Goal: Consume media (video, audio): Consume media (video, audio)

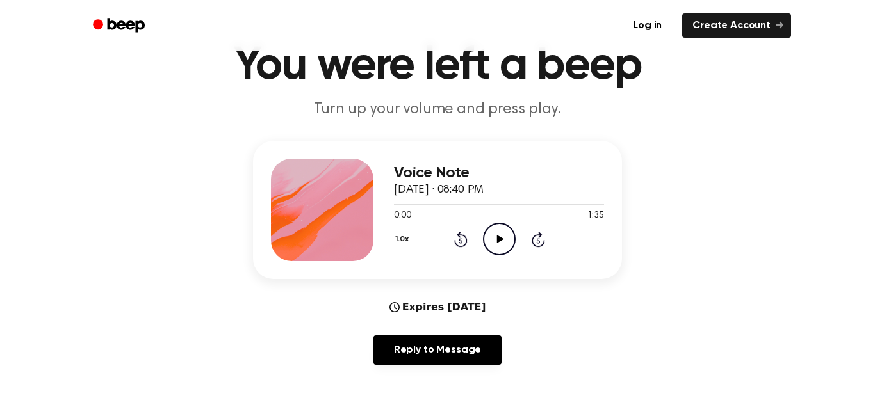
scroll to position [59, 0]
click at [501, 242] on icon "Play Audio" at bounding box center [499, 239] width 33 height 33
click at [462, 239] on icon at bounding box center [459, 241] width 3 height 5
click at [459, 249] on div "1.0x Rewind 5 seconds Pause Audio Skip 5 seconds" at bounding box center [499, 239] width 210 height 33
click at [460, 241] on icon at bounding box center [459, 241] width 3 height 5
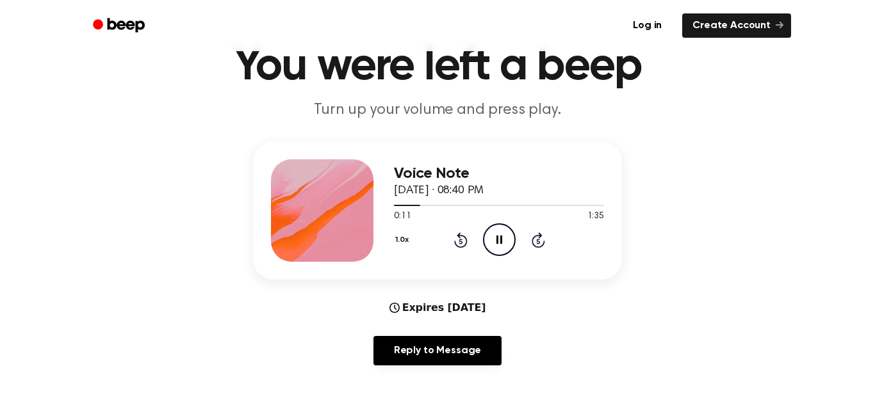
click at [503, 246] on icon "Pause Audio" at bounding box center [499, 239] width 33 height 33
click at [464, 245] on icon at bounding box center [460, 239] width 13 height 15
click at [460, 241] on icon at bounding box center [459, 241] width 3 height 5
click at [457, 246] on icon at bounding box center [460, 239] width 13 height 15
click at [460, 241] on icon at bounding box center [459, 241] width 3 height 5
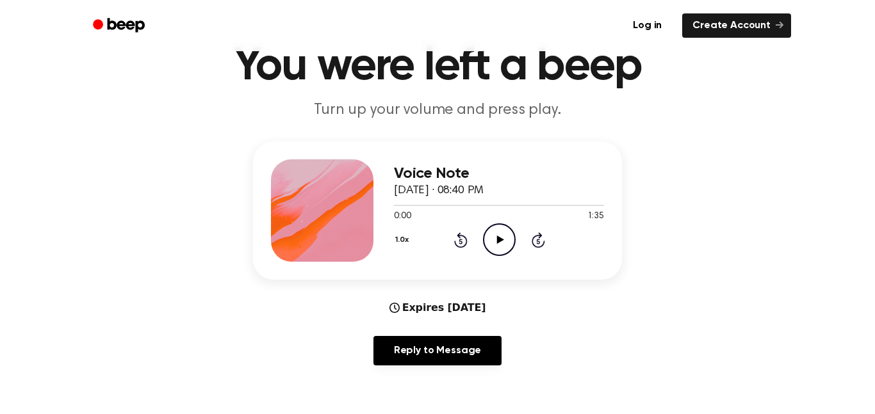
click at [491, 241] on icon "Play Audio" at bounding box center [499, 239] width 33 height 33
click at [508, 246] on icon "Pause Audio" at bounding box center [499, 239] width 33 height 33
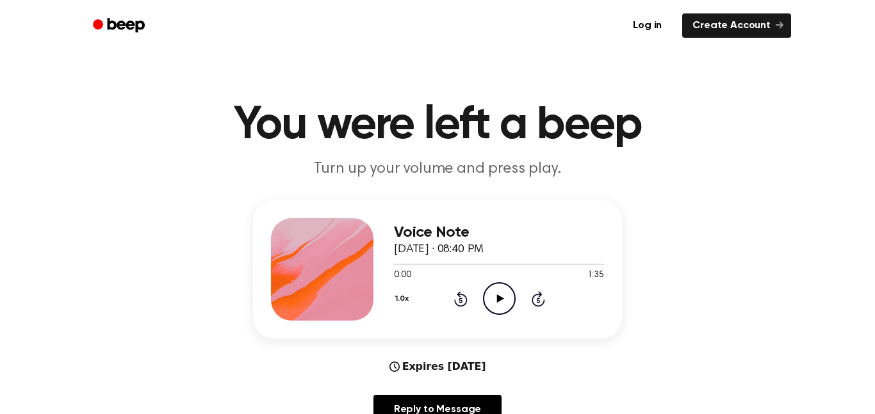
click at [507, 285] on icon "Play Audio" at bounding box center [499, 298] width 33 height 33
click at [541, 292] on icon "Skip 5 seconds" at bounding box center [538, 299] width 14 height 17
click at [492, 293] on icon "Pause Audio" at bounding box center [499, 298] width 33 height 33
click at [492, 293] on icon "Play Audio" at bounding box center [499, 298] width 33 height 33
click at [492, 293] on icon "Pause Audio" at bounding box center [499, 298] width 33 height 33
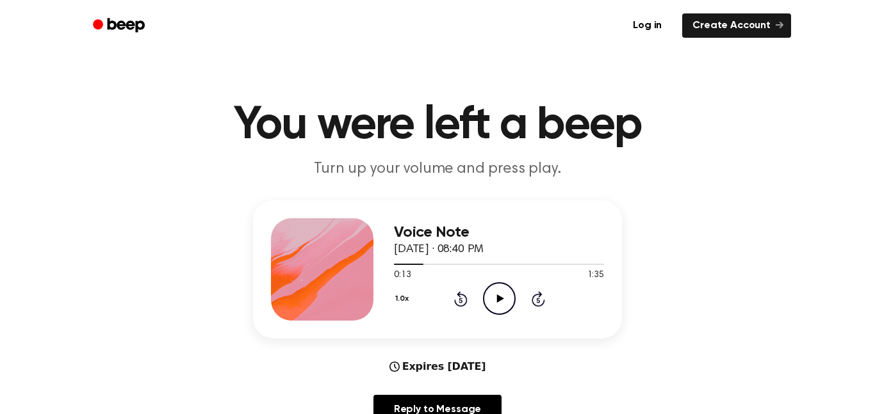
click at [454, 301] on icon at bounding box center [460, 298] width 13 height 15
click at [494, 291] on icon "Play Audio" at bounding box center [499, 298] width 33 height 33
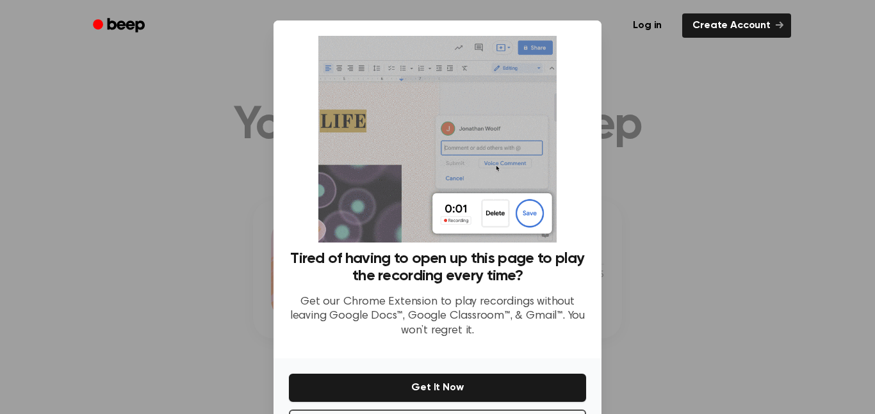
click at [690, 174] on div at bounding box center [437, 207] width 875 height 414
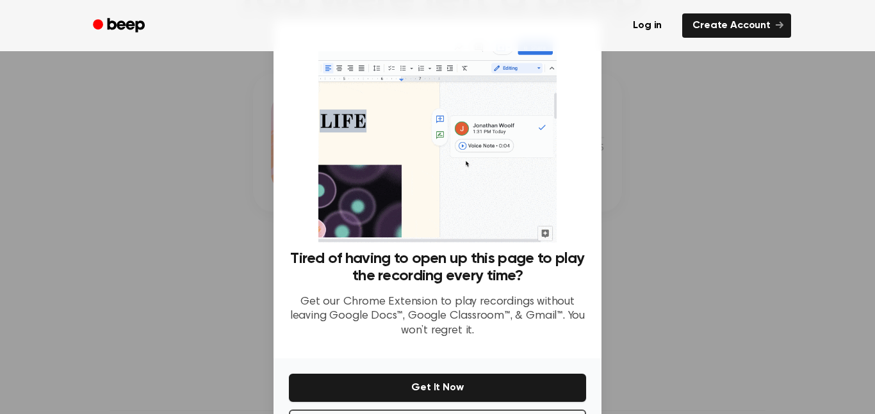
scroll to position [52, 0]
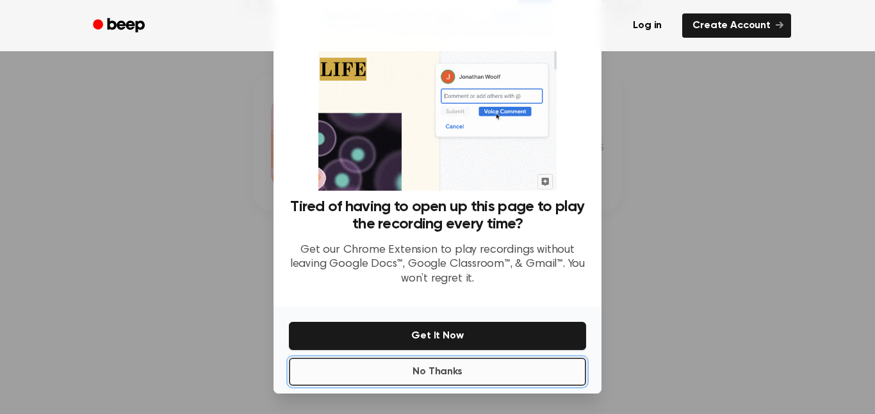
click at [550, 376] on button "No Thanks" at bounding box center [437, 372] width 297 height 28
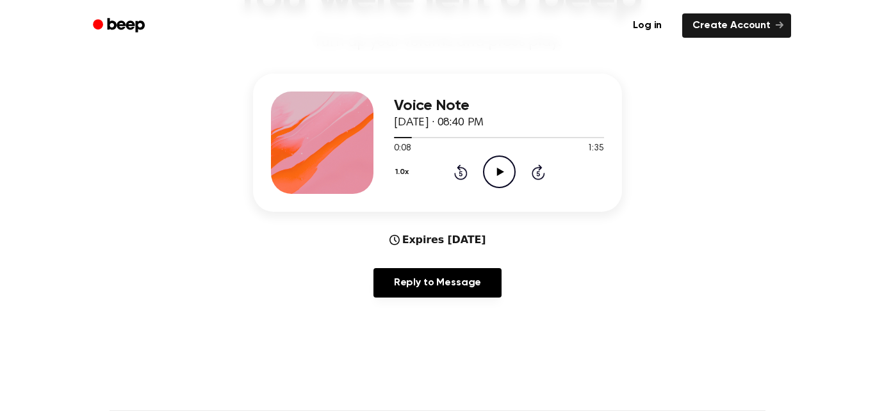
click at [506, 170] on icon "Play Audio" at bounding box center [499, 172] width 33 height 33
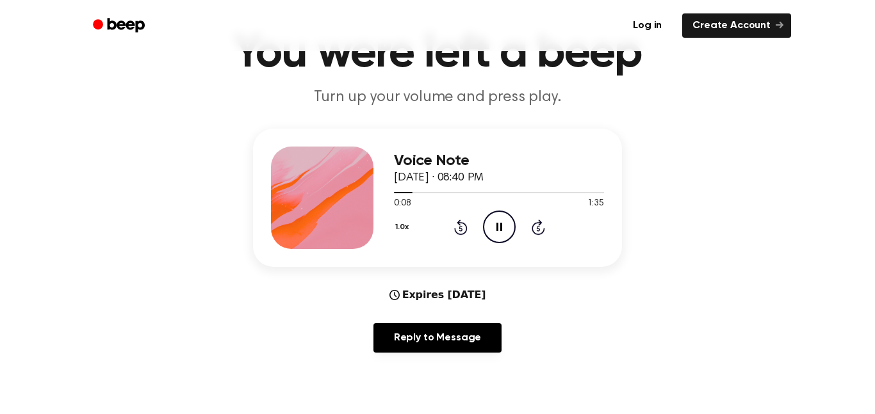
scroll to position [70, 0]
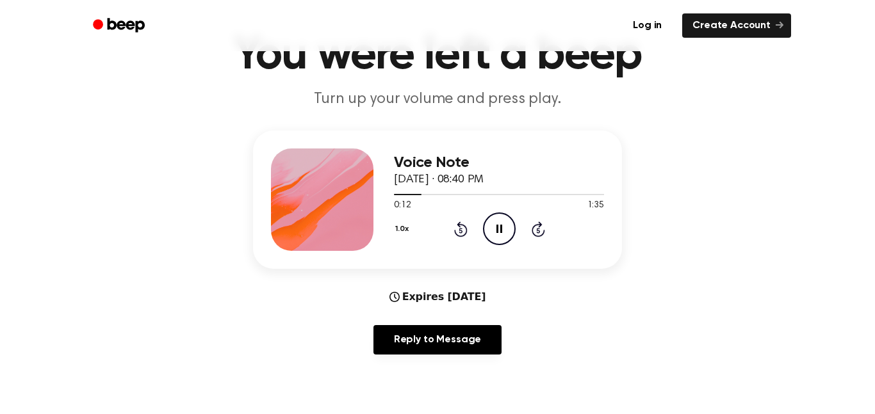
click at [501, 222] on icon "Pause Audio" at bounding box center [499, 229] width 33 height 33
click at [501, 222] on icon "Play Audio" at bounding box center [499, 229] width 33 height 33
click at [507, 222] on icon "Pause Audio" at bounding box center [499, 229] width 33 height 33
click at [507, 222] on icon "Play Audio" at bounding box center [499, 229] width 33 height 33
click at [503, 224] on icon "Pause Audio" at bounding box center [499, 229] width 33 height 33
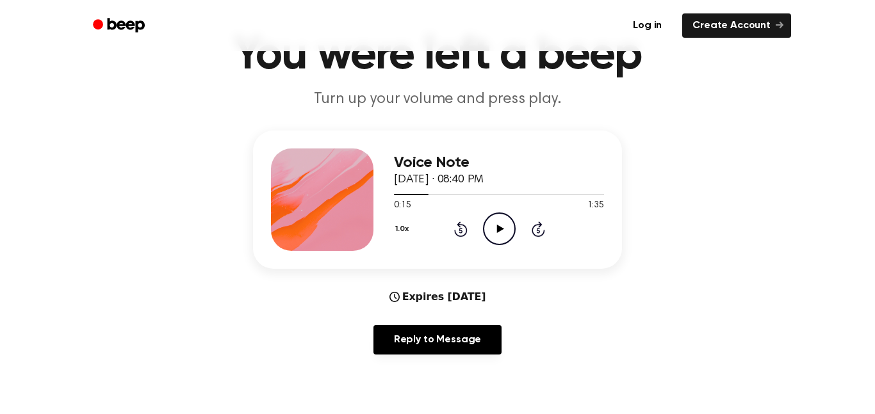
click at [503, 224] on icon "Play Audio" at bounding box center [499, 229] width 33 height 33
click at [503, 224] on icon "Pause Audio" at bounding box center [499, 229] width 33 height 33
click at [460, 230] on icon at bounding box center [459, 230] width 3 height 5
click at [503, 224] on icon "Play Audio" at bounding box center [499, 229] width 33 height 33
click at [503, 224] on icon "Pause Audio" at bounding box center [499, 229] width 33 height 33
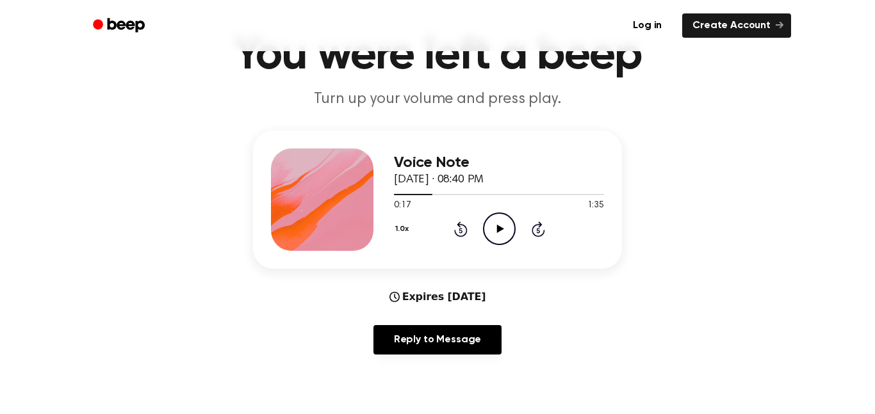
click at [503, 224] on icon "Play Audio" at bounding box center [499, 229] width 33 height 33
click at [503, 224] on icon "Pause Audio" at bounding box center [499, 229] width 33 height 33
click at [503, 224] on icon "Play Audio" at bounding box center [499, 229] width 33 height 33
click at [503, 224] on icon "Pause Audio" at bounding box center [499, 229] width 33 height 33
click at [503, 224] on icon "Play Audio" at bounding box center [499, 229] width 33 height 33
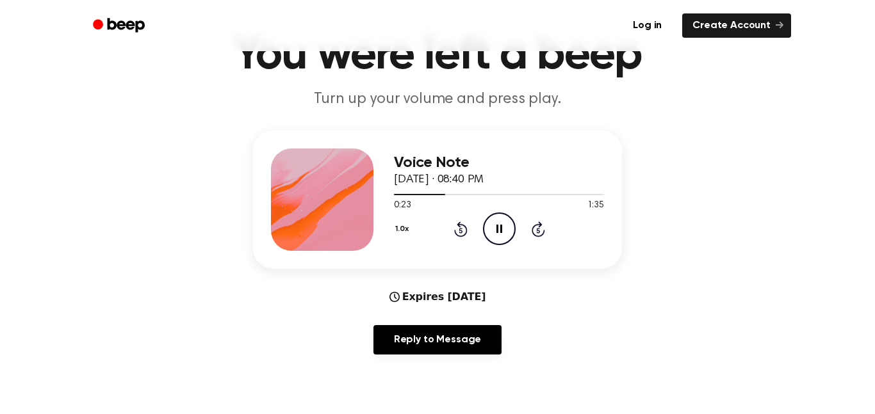
click at [503, 224] on icon "Pause Audio" at bounding box center [499, 229] width 33 height 33
click at [503, 224] on icon "Play Audio" at bounding box center [499, 229] width 33 height 33
click at [503, 224] on icon "Pause Audio" at bounding box center [499, 229] width 33 height 33
click at [503, 224] on icon "Play Audio" at bounding box center [499, 229] width 33 height 33
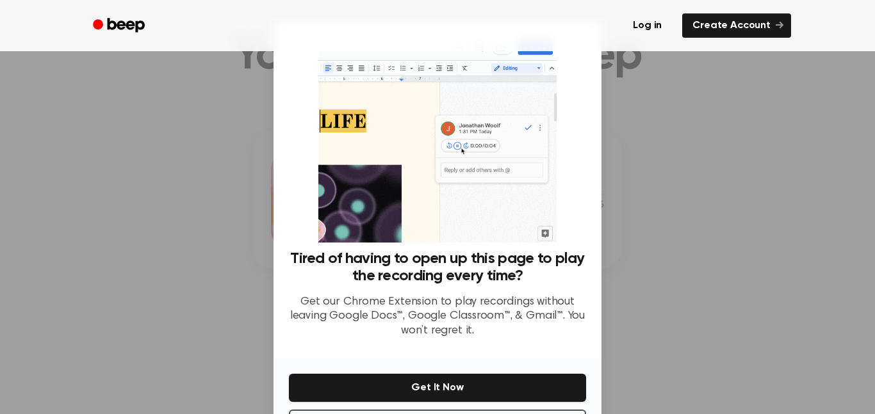
scroll to position [52, 0]
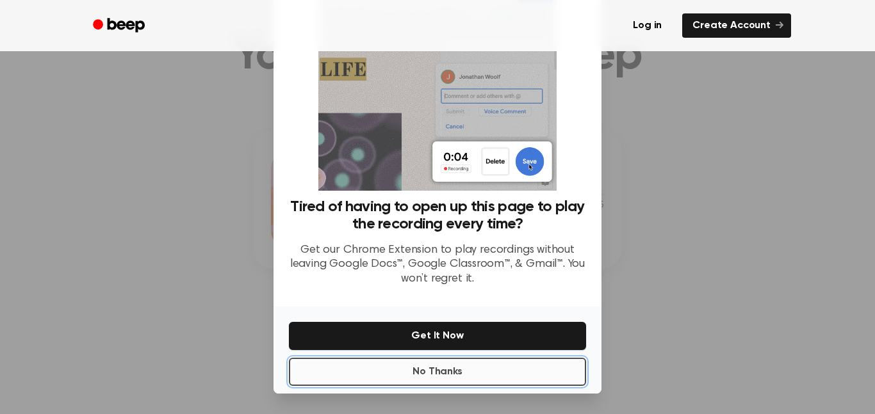
click at [569, 376] on button "No Thanks" at bounding box center [437, 372] width 297 height 28
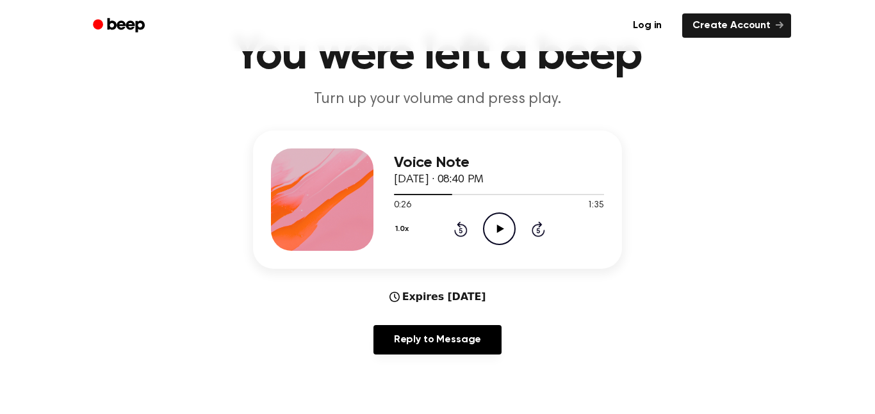
click at [494, 222] on icon "Play Audio" at bounding box center [499, 229] width 33 height 33
click at [507, 218] on icon "Pause Audio" at bounding box center [499, 229] width 33 height 33
click at [460, 230] on icon at bounding box center [459, 230] width 3 height 5
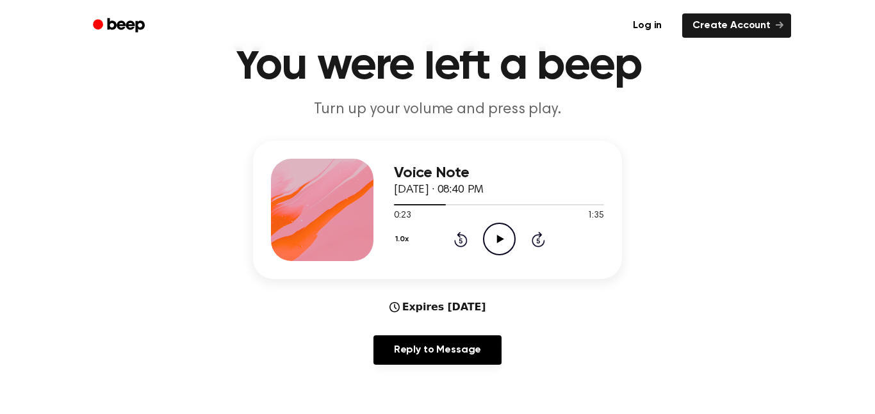
scroll to position [34, 0]
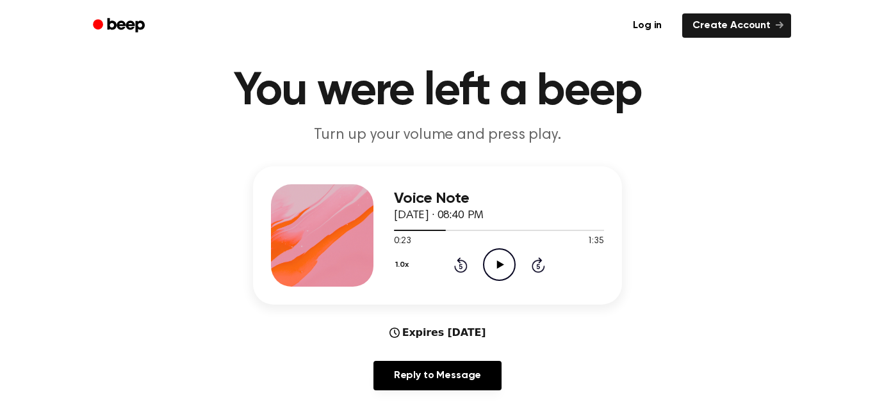
click at [461, 272] on icon at bounding box center [460, 264] width 13 height 15
click at [504, 278] on icon "Play Audio" at bounding box center [499, 264] width 33 height 33
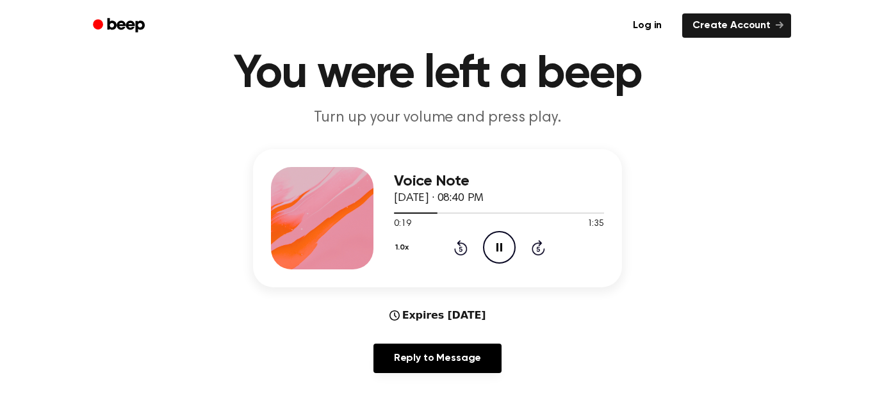
scroll to position [53, 0]
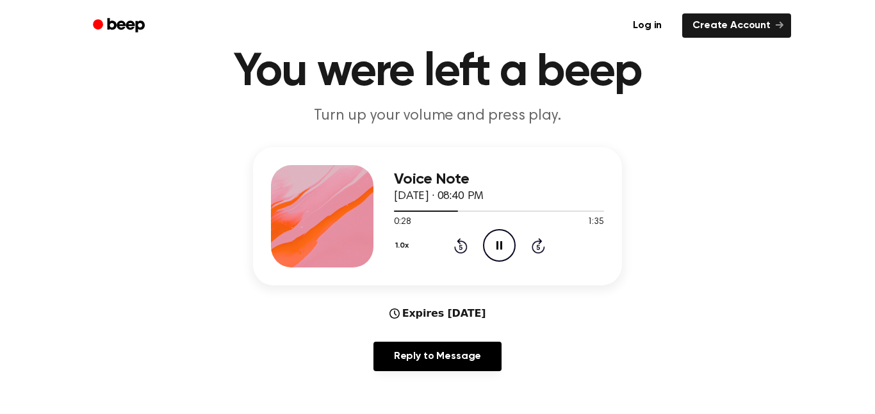
click at [497, 239] on icon "Pause Audio" at bounding box center [499, 245] width 33 height 33
click at [497, 239] on icon "Play Audio" at bounding box center [499, 245] width 33 height 33
click at [497, 239] on icon "Pause Audio" at bounding box center [499, 245] width 33 height 33
click at [497, 239] on icon "Play Audio" at bounding box center [499, 245] width 33 height 33
click at [497, 239] on icon "Pause Audio" at bounding box center [499, 245] width 33 height 33
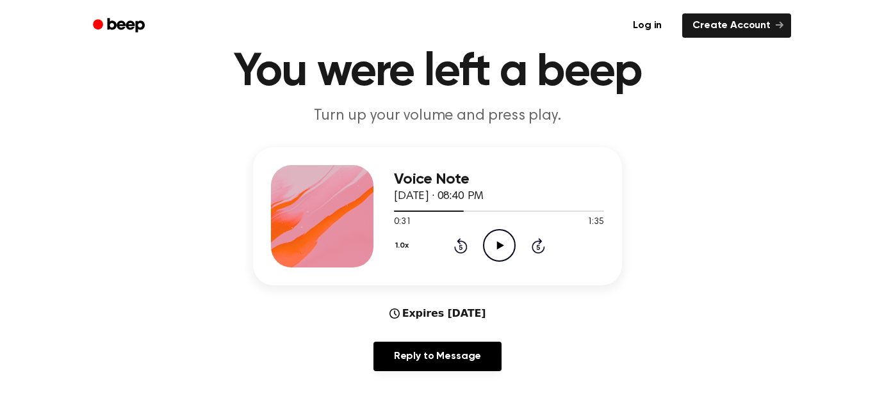
click at [467, 241] on div "1.0x Rewind 5 seconds Play Audio Skip 5 seconds" at bounding box center [499, 245] width 210 height 33
click at [467, 245] on div "1.0x Rewind 5 seconds Play Audio Skip 5 seconds" at bounding box center [499, 245] width 210 height 33
click at [460, 247] on icon at bounding box center [459, 247] width 3 height 5
click at [496, 240] on icon "Play Audio" at bounding box center [499, 245] width 33 height 33
click at [490, 251] on icon "Pause Audio" at bounding box center [499, 245] width 33 height 33
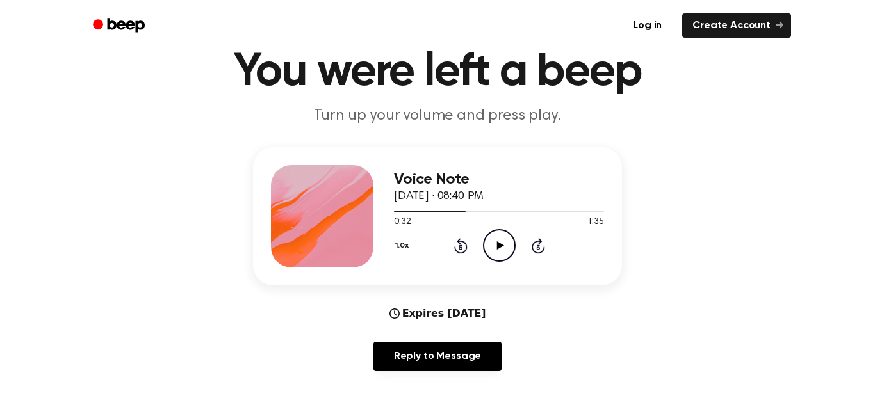
click at [490, 251] on icon "Play Audio" at bounding box center [499, 245] width 33 height 33
click at [490, 251] on icon "Pause Audio" at bounding box center [499, 245] width 33 height 33
click at [460, 247] on icon at bounding box center [459, 247] width 3 height 5
click at [490, 251] on icon "Play Audio" at bounding box center [499, 245] width 33 height 33
click at [490, 251] on icon "Pause Audio" at bounding box center [499, 245] width 33 height 33
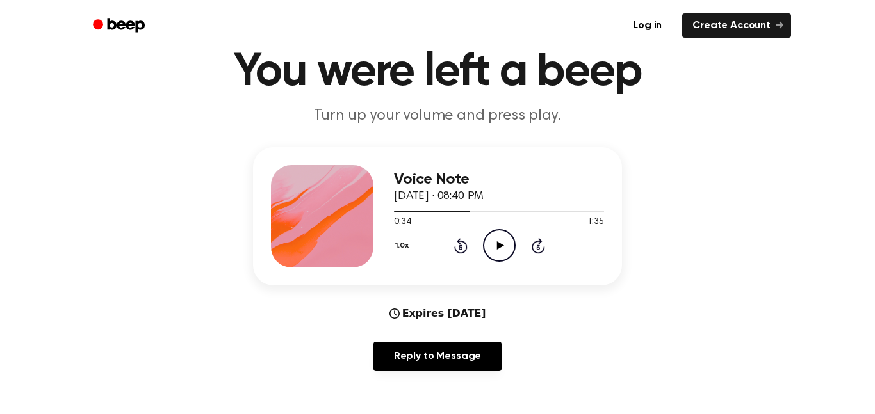
click at [490, 251] on icon "Play Audio" at bounding box center [499, 245] width 33 height 33
click at [490, 251] on icon "Pause Audio" at bounding box center [499, 245] width 33 height 33
click at [490, 251] on icon "Play Audio" at bounding box center [499, 245] width 33 height 33
click at [490, 251] on icon "Pause Audio" at bounding box center [499, 245] width 33 height 33
click at [490, 251] on icon "Play Audio" at bounding box center [499, 245] width 33 height 33
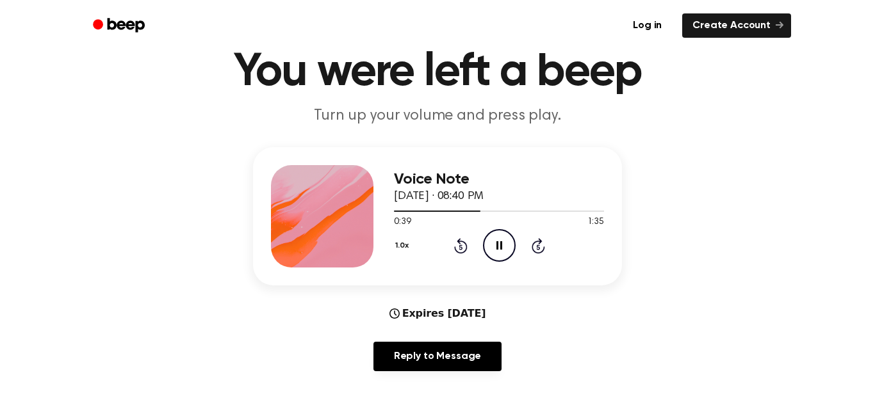
click at [460, 247] on icon at bounding box center [459, 247] width 3 height 5
click at [487, 252] on icon "Pause Audio" at bounding box center [499, 245] width 33 height 33
click at [487, 252] on icon "Play Audio" at bounding box center [499, 245] width 33 height 33
click at [487, 252] on icon "Pause Audio" at bounding box center [499, 245] width 33 height 33
click at [487, 252] on icon "Play Audio" at bounding box center [499, 245] width 33 height 33
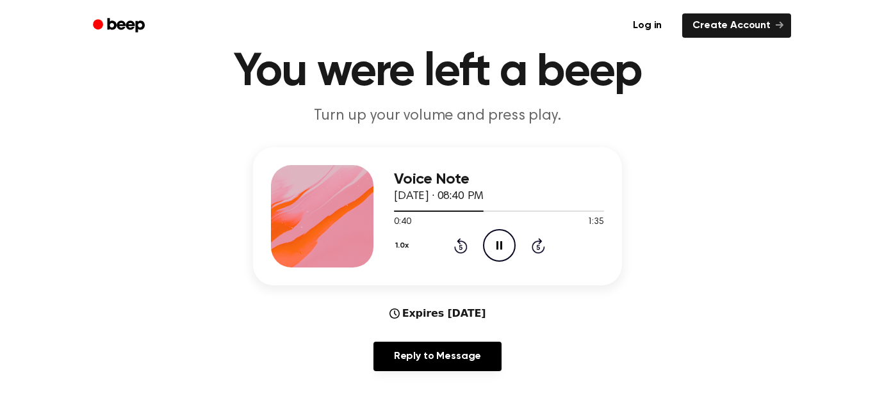
click at [487, 252] on icon "Pause Audio" at bounding box center [499, 245] width 33 height 33
click at [487, 252] on icon "Play Audio" at bounding box center [499, 245] width 33 height 33
click at [487, 252] on icon "Pause Audio" at bounding box center [499, 245] width 33 height 33
click at [487, 252] on icon "Play Audio" at bounding box center [499, 245] width 33 height 33
click at [487, 252] on icon "Pause Audio" at bounding box center [499, 245] width 33 height 33
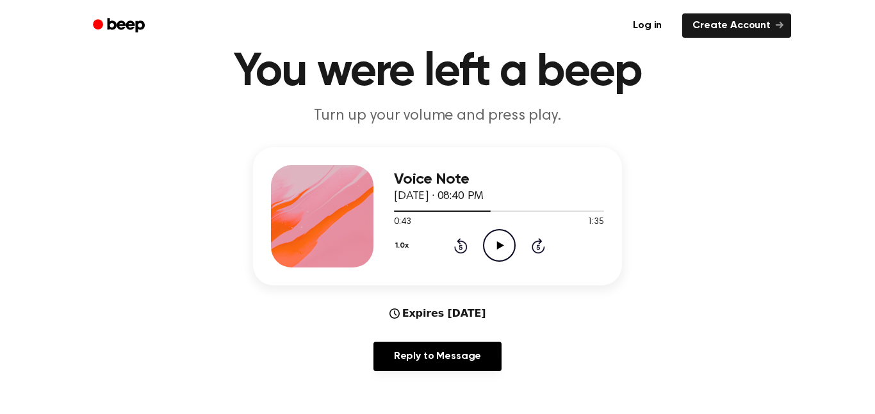
click at [487, 252] on icon "Play Audio" at bounding box center [499, 245] width 33 height 33
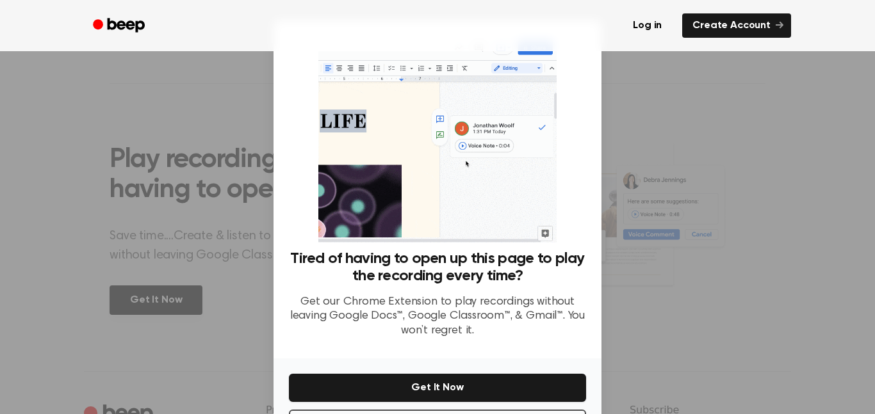
scroll to position [52, 0]
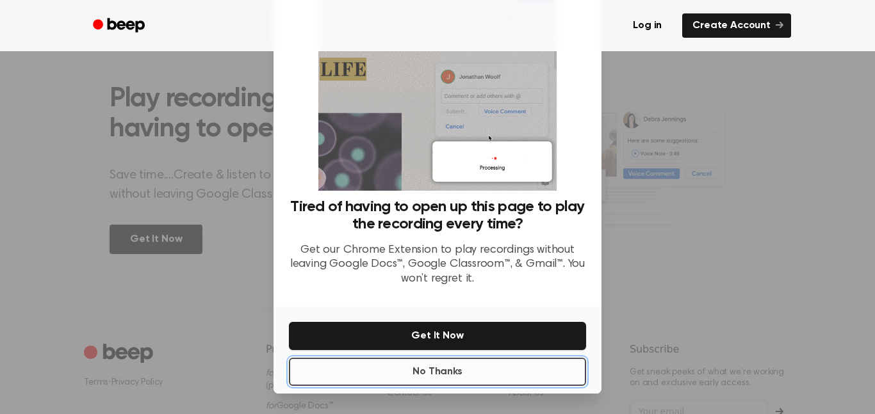
click at [547, 374] on button "No Thanks" at bounding box center [437, 372] width 297 height 28
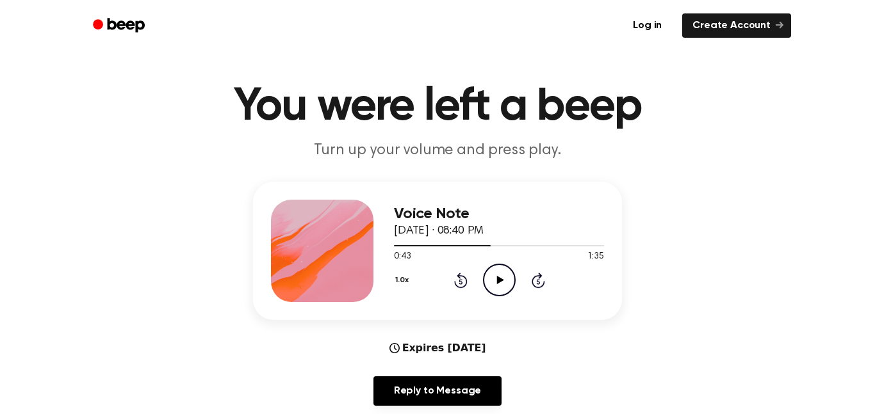
scroll to position [0, 0]
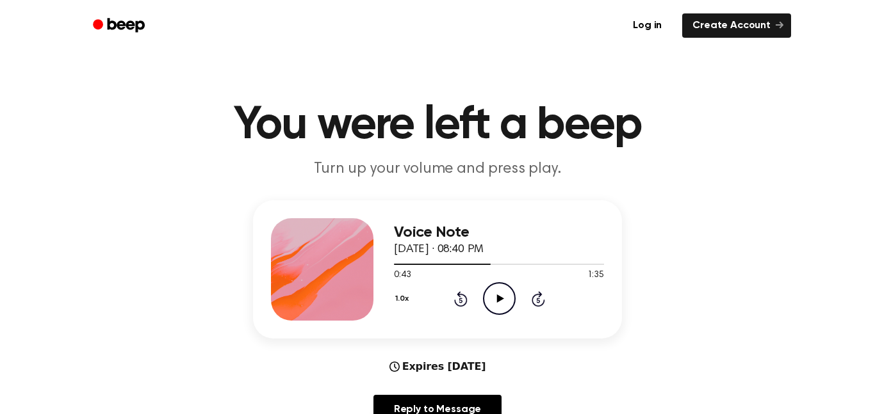
click at [497, 289] on icon "Play Audio" at bounding box center [499, 298] width 33 height 33
click at [497, 292] on icon "Pause Audio" at bounding box center [499, 298] width 33 height 33
click at [496, 296] on icon "Play Audio" at bounding box center [499, 298] width 33 height 33
click at [459, 301] on icon "Rewind 5 seconds" at bounding box center [460, 299] width 14 height 17
click at [495, 295] on icon "Pause Audio" at bounding box center [499, 298] width 33 height 33
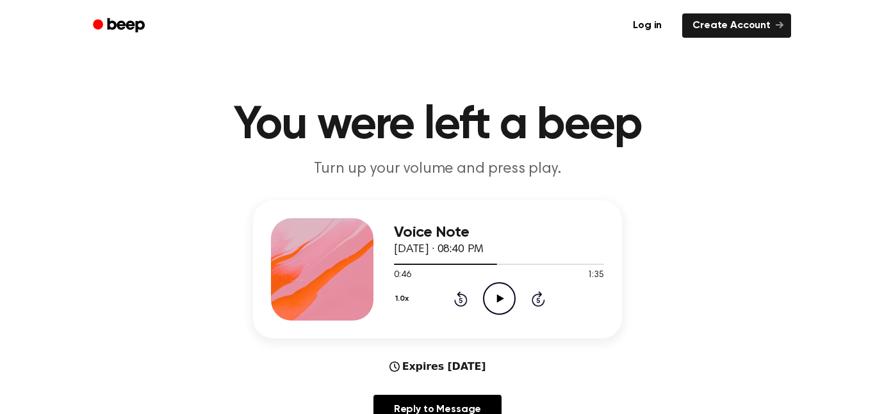
click at [460, 300] on icon at bounding box center [459, 300] width 3 height 5
click at [497, 296] on icon at bounding box center [499, 299] width 7 height 8
click at [491, 298] on icon "Pause Audio" at bounding box center [499, 298] width 33 height 33
click at [491, 298] on icon "Play Audio" at bounding box center [499, 298] width 33 height 33
click at [492, 299] on icon "Pause Audio" at bounding box center [499, 298] width 33 height 33
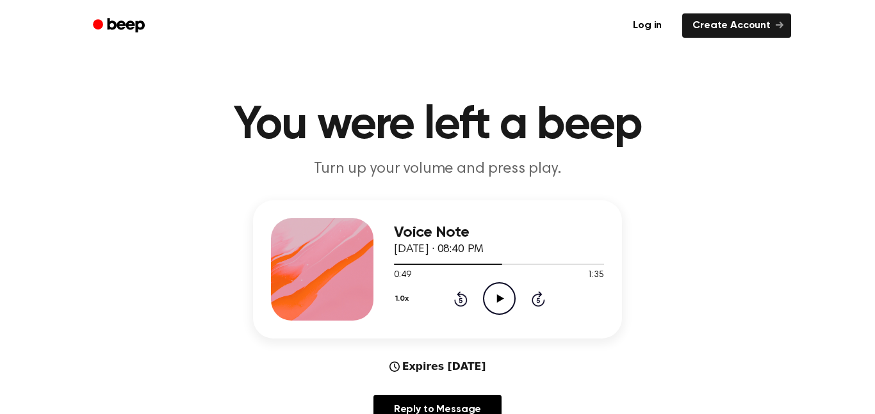
click at [492, 299] on icon "Play Audio" at bounding box center [499, 298] width 33 height 33
click at [492, 299] on icon "Pause Audio" at bounding box center [499, 298] width 33 height 33
click at [462, 305] on icon "Rewind 5 seconds" at bounding box center [460, 299] width 14 height 17
click at [492, 299] on icon "Play Audio" at bounding box center [499, 298] width 33 height 33
click at [492, 299] on icon "Pause Audio" at bounding box center [499, 298] width 33 height 33
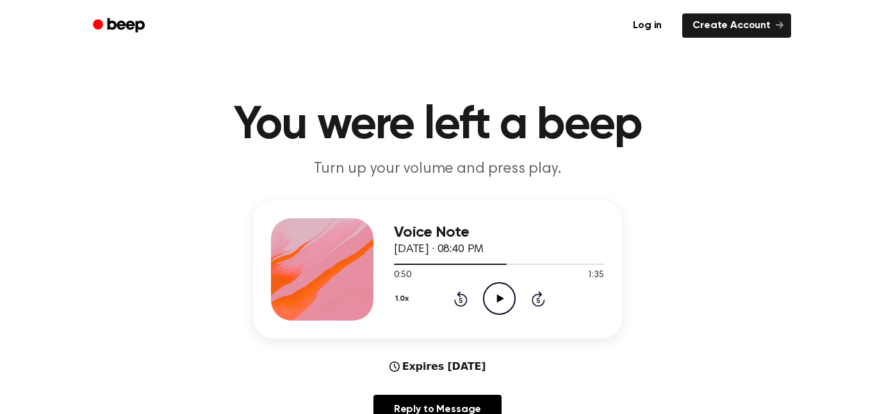
click at [492, 299] on icon "Play Audio" at bounding box center [499, 298] width 33 height 33
click at [460, 300] on icon at bounding box center [459, 300] width 3 height 5
click at [458, 305] on icon at bounding box center [460, 298] width 13 height 15
click at [460, 300] on icon at bounding box center [459, 300] width 3 height 5
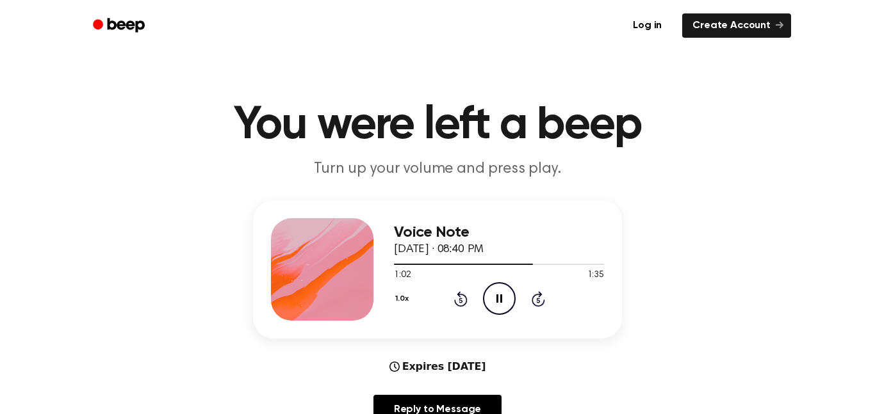
click at [460, 300] on icon at bounding box center [459, 300] width 3 height 5
click at [457, 305] on icon at bounding box center [460, 298] width 13 height 15
click at [489, 303] on icon "Pause Audio" at bounding box center [499, 298] width 33 height 33
click at [489, 303] on icon "Play Audio" at bounding box center [499, 298] width 33 height 33
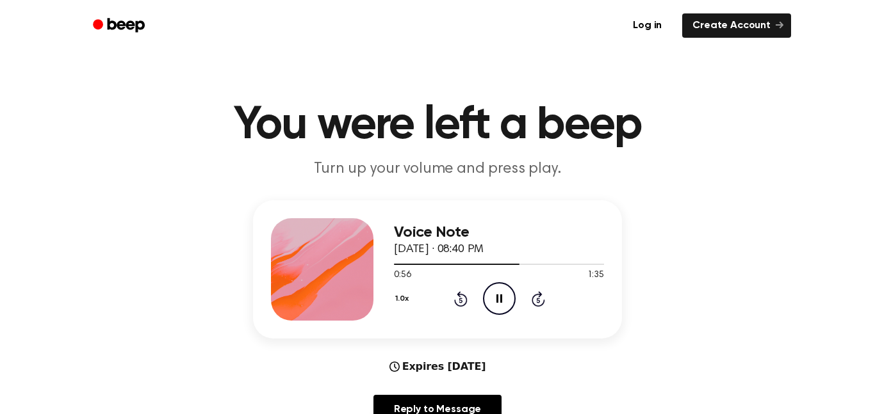
click at [489, 303] on icon "Pause Audio" at bounding box center [499, 298] width 33 height 33
click at [489, 303] on icon "Play Audio" at bounding box center [499, 298] width 33 height 33
click at [489, 303] on icon "Pause Audio" at bounding box center [499, 298] width 33 height 33
click at [489, 303] on icon "Play Audio" at bounding box center [499, 298] width 33 height 33
click at [489, 303] on icon "Pause Audio" at bounding box center [499, 298] width 33 height 33
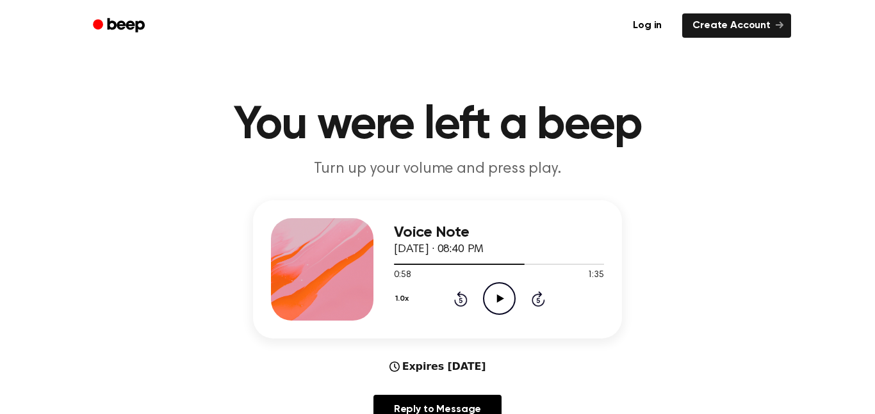
click at [489, 303] on icon "Play Audio" at bounding box center [499, 298] width 33 height 33
click at [461, 294] on icon at bounding box center [460, 298] width 13 height 15
click at [460, 300] on icon at bounding box center [459, 300] width 3 height 5
click at [460, 299] on icon at bounding box center [459, 300] width 3 height 5
click at [489, 303] on icon "Pause Audio" at bounding box center [499, 298] width 33 height 33
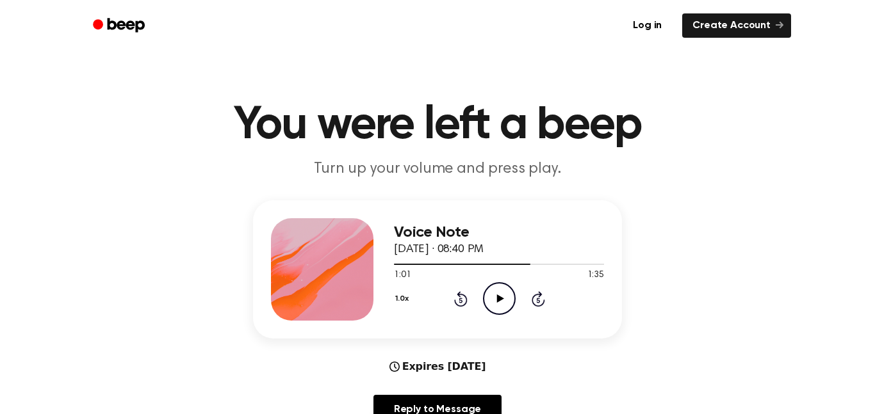
click at [489, 303] on icon "Play Audio" at bounding box center [499, 298] width 33 height 33
click at [460, 300] on icon at bounding box center [459, 300] width 3 height 5
click at [461, 300] on icon at bounding box center [459, 300] width 3 height 5
click at [460, 300] on icon at bounding box center [459, 300] width 3 height 5
click at [492, 298] on icon "Pause Audio" at bounding box center [499, 298] width 33 height 33
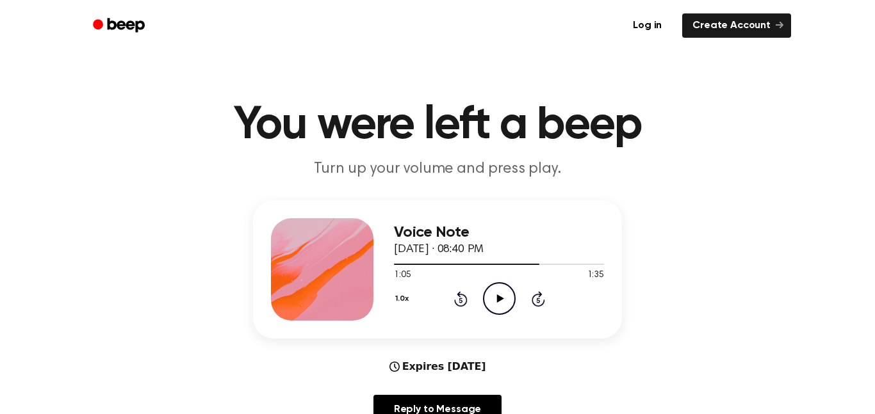
click at [492, 298] on icon "Play Audio" at bounding box center [499, 298] width 33 height 33
click at [492, 298] on icon "Pause Audio" at bounding box center [499, 298] width 33 height 33
click at [492, 298] on icon "Play Audio" at bounding box center [499, 298] width 33 height 33
click at [492, 298] on icon "Pause Audio" at bounding box center [499, 298] width 33 height 33
click at [456, 292] on icon "Rewind 5 seconds" at bounding box center [460, 299] width 14 height 17
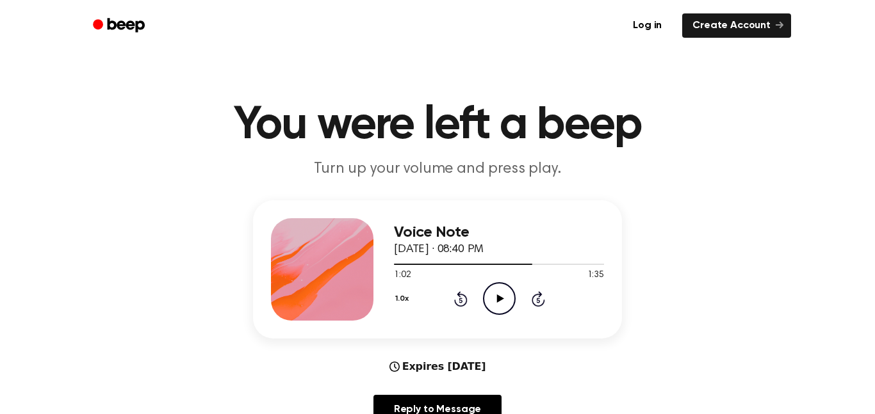
click at [492, 298] on icon "Play Audio" at bounding box center [499, 298] width 33 height 33
click at [492, 298] on icon "Pause Audio" at bounding box center [499, 298] width 33 height 33
click at [492, 298] on icon "Play Audio" at bounding box center [499, 298] width 33 height 33
click at [492, 298] on icon "Pause Audio" at bounding box center [499, 298] width 33 height 33
click at [492, 298] on icon "Play Audio" at bounding box center [499, 298] width 33 height 33
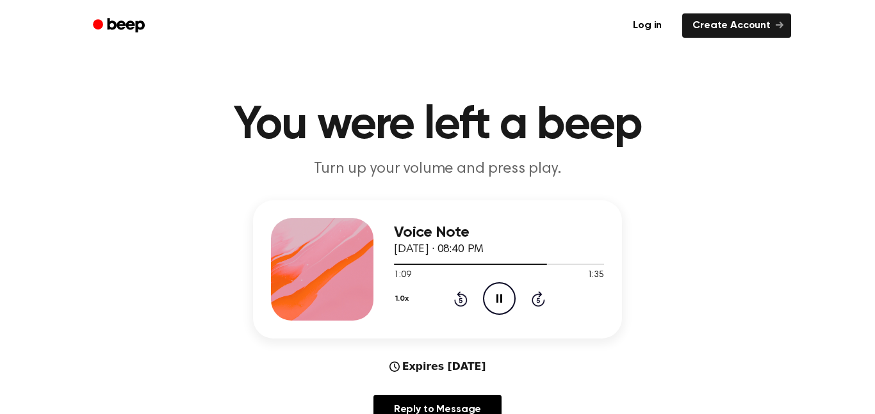
click at [460, 302] on icon "Rewind 5 seconds" at bounding box center [460, 299] width 14 height 17
click at [492, 298] on icon "Pause Audio" at bounding box center [499, 298] width 33 height 33
click at [492, 298] on icon "Play Audio" at bounding box center [499, 298] width 33 height 33
click at [494, 305] on icon "Pause Audio" at bounding box center [499, 298] width 33 height 33
click at [494, 305] on icon "Play Audio" at bounding box center [499, 298] width 33 height 33
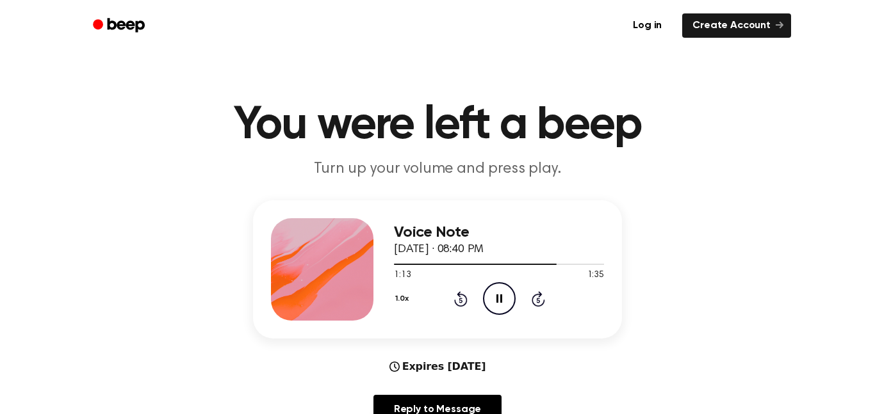
click at [494, 305] on icon "Pause Audio" at bounding box center [499, 298] width 33 height 33
click at [494, 305] on icon "Play Audio" at bounding box center [499, 298] width 33 height 33
click at [499, 311] on icon "Pause Audio" at bounding box center [499, 298] width 33 height 33
click at [455, 307] on icon "Rewind 5 seconds" at bounding box center [460, 299] width 14 height 17
click at [459, 307] on div "1.0x Rewind 5 seconds Play Audio Skip 5 seconds" at bounding box center [499, 298] width 210 height 33
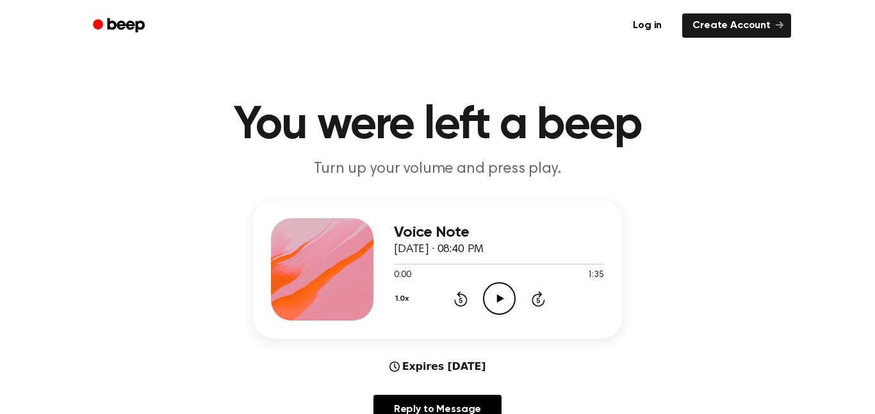
click at [45, 264] on div "Voice Note [DATE] · 08:40 PM 0:00 1:35 Your browser does not support the [objec…" at bounding box center [437, 317] width 844 height 234
